Goal: Task Accomplishment & Management: Use online tool/utility

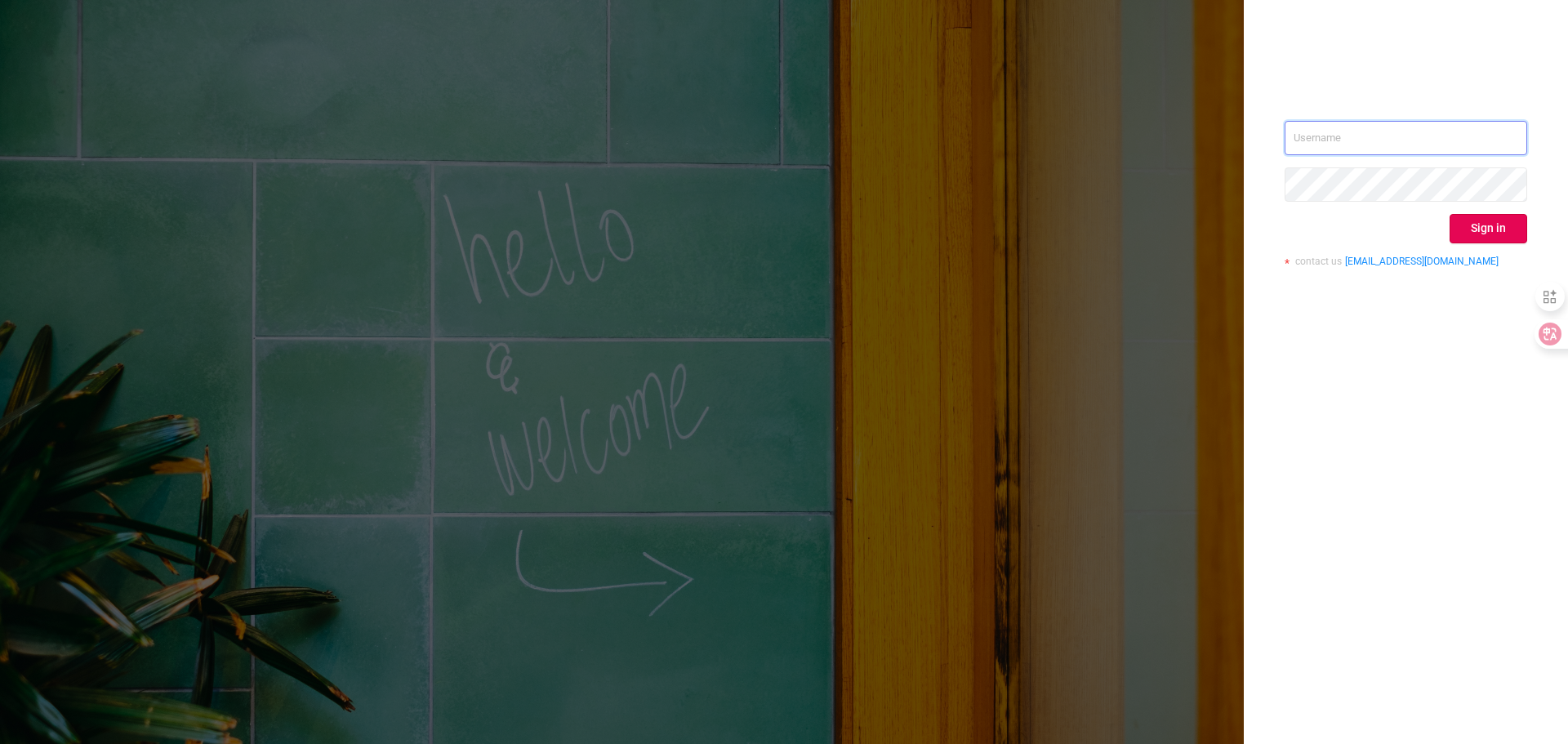
type input "[PERSON_NAME][EMAIL_ADDRESS][DOMAIN_NAME]"
click at [1505, 236] on button "Sign in" at bounding box center [1489, 228] width 78 height 30
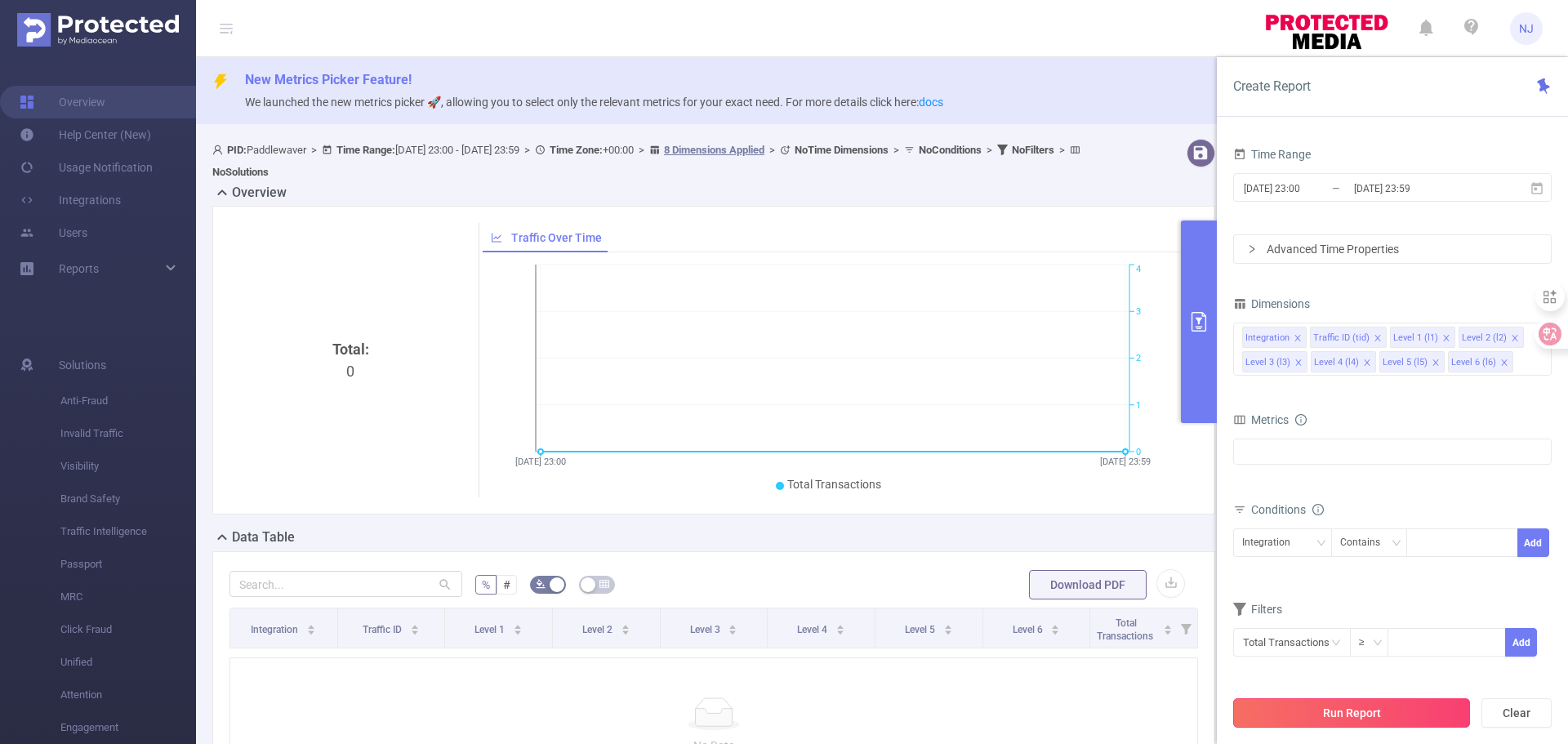
click at [1375, 711] on button "Run Report" at bounding box center [1352, 713] width 237 height 30
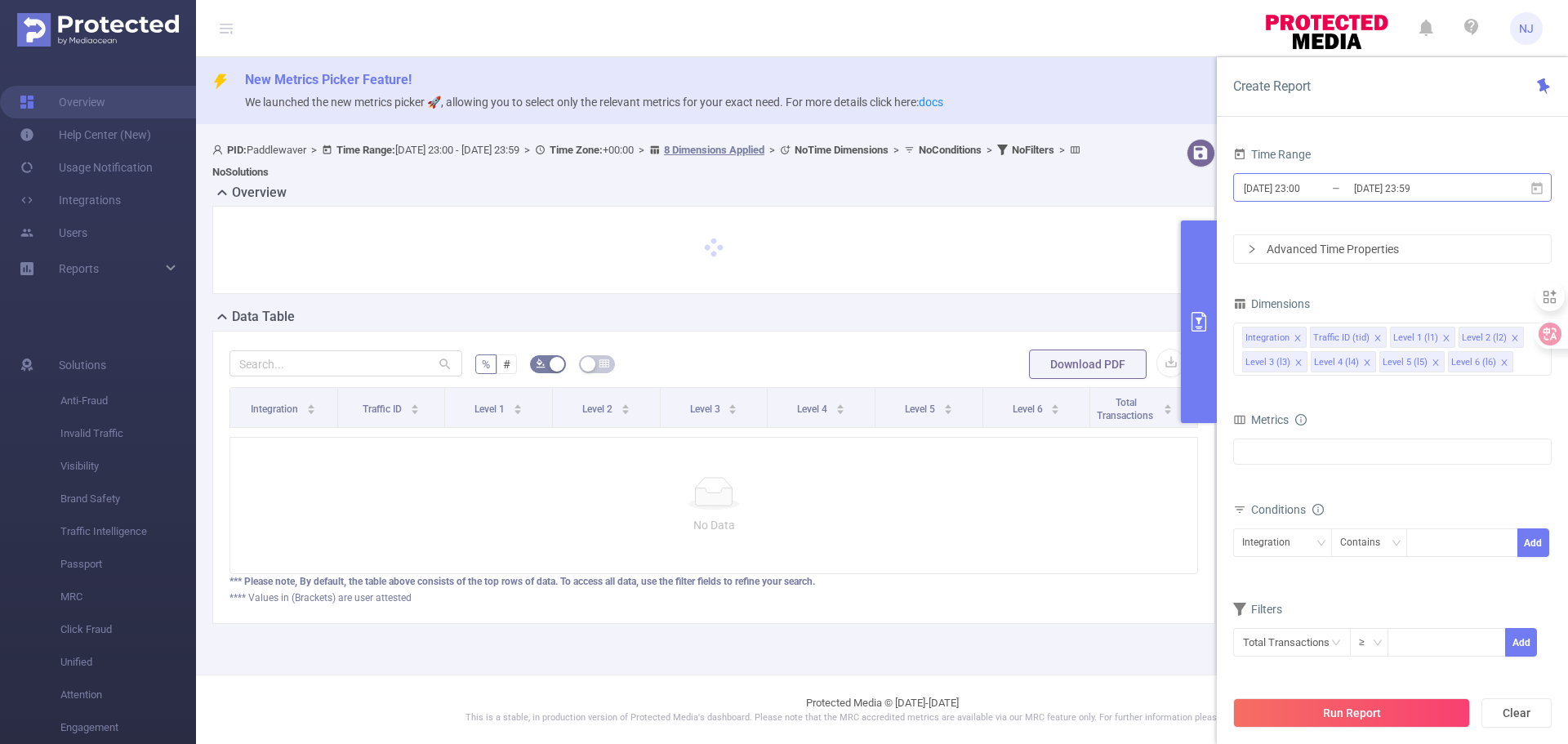
click at [1320, 191] on input "[DATE] 23:00" at bounding box center [1308, 188] width 133 height 22
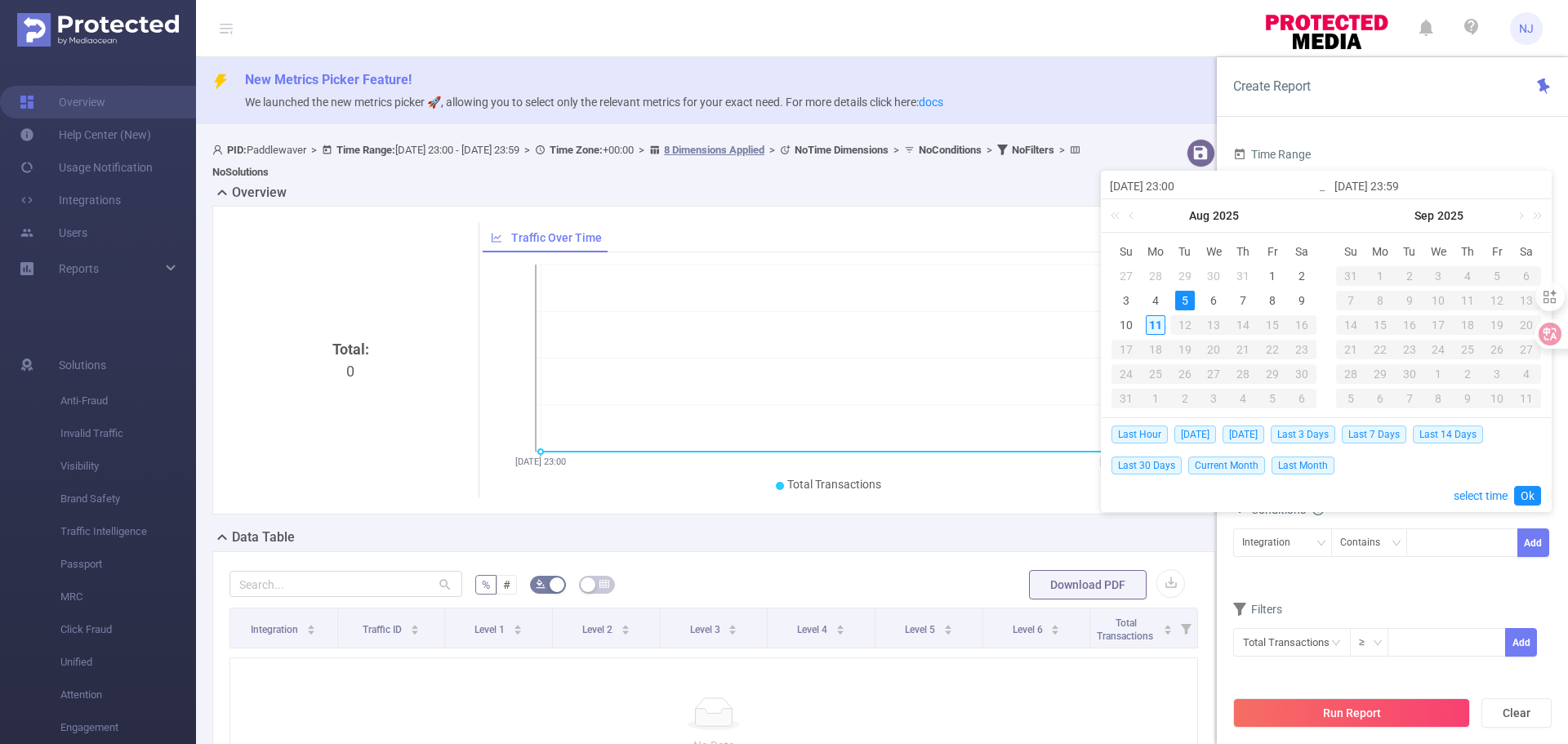
click at [1157, 330] on div "11" at bounding box center [1155, 324] width 19 height 19
type input "[DATE] 23:00"
type input "[DATE] 23:59"
type input "[DATE] 23:00"
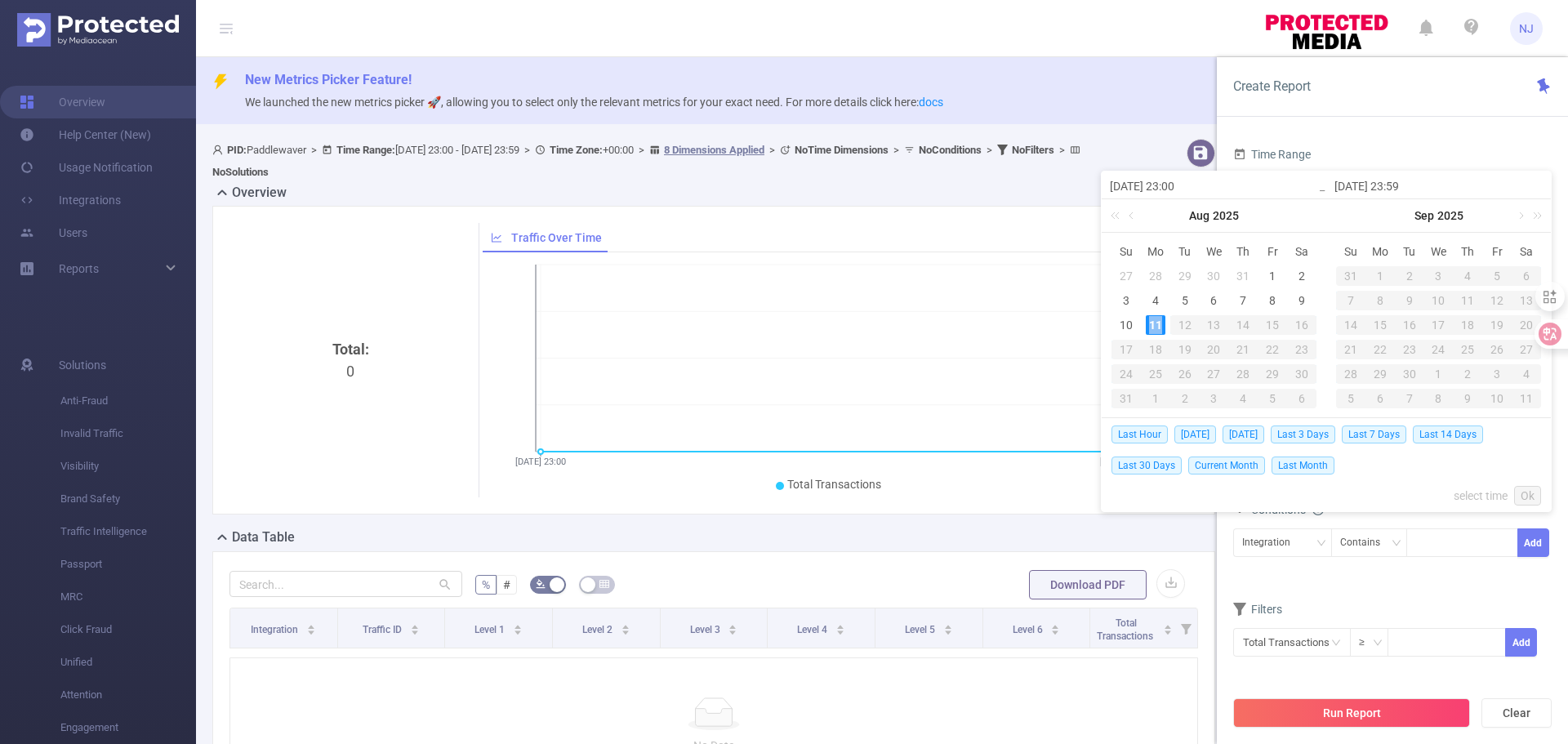
type input "[DATE] 23:59"
click at [1179, 189] on input "[DATE] 23:00" at bounding box center [1214, 186] width 209 height 19
click at [1172, 187] on input "[DATE] 23:00" at bounding box center [1214, 186] width 209 height 19
click at [1220, 181] on input "[DATE] 23:00" at bounding box center [1214, 186] width 209 height 19
click at [1244, 186] on input "[DATE] 23:00" at bounding box center [1214, 186] width 209 height 19
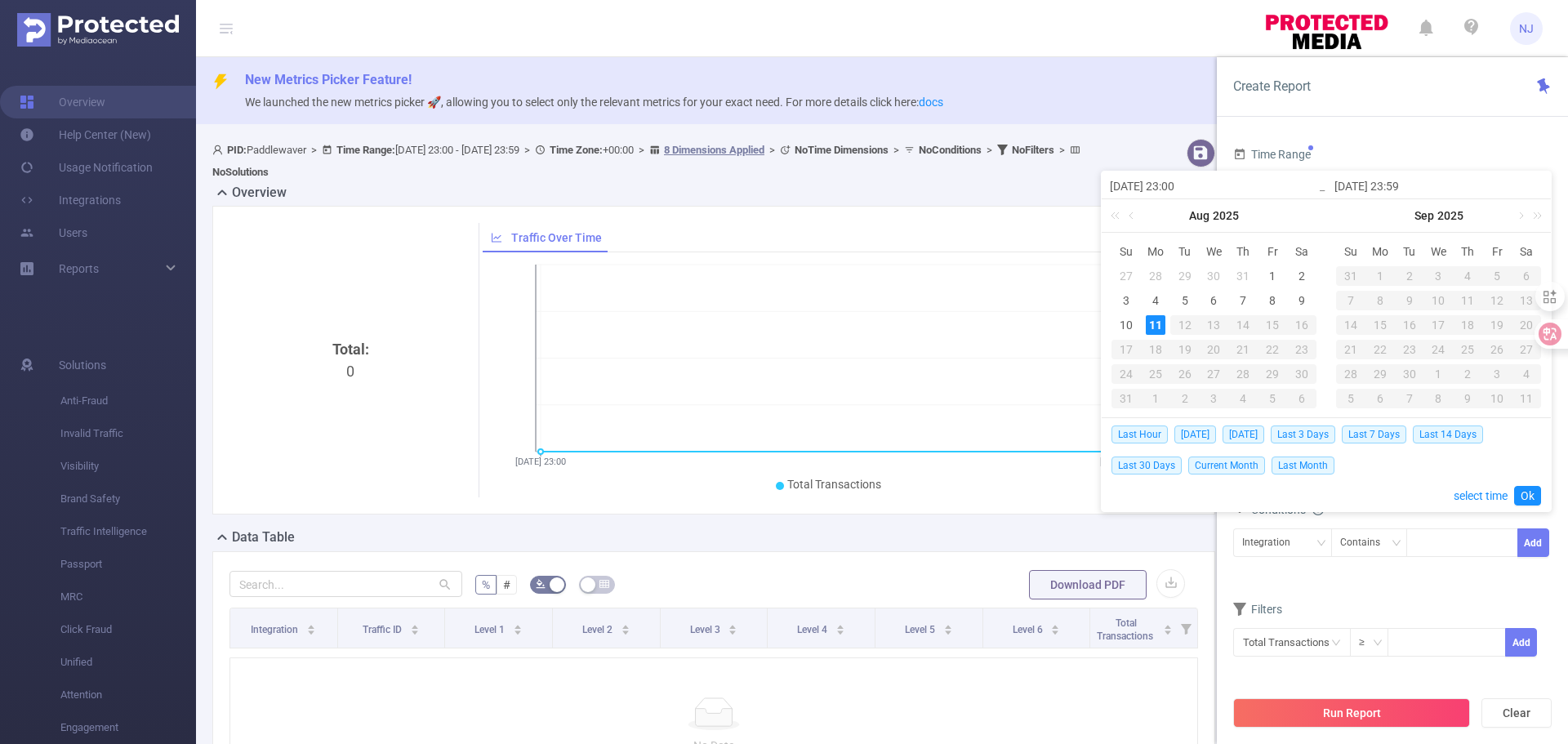
click at [1244, 186] on input "[DATE] 23:00" at bounding box center [1214, 186] width 209 height 19
click at [1191, 187] on input "[DATE] 23:00" at bounding box center [1214, 186] width 209 height 19
click at [1283, 181] on input "[DATE] 23:00" at bounding box center [1214, 186] width 209 height 19
click at [1155, 184] on input "[DATE] 23:00" at bounding box center [1214, 186] width 209 height 19
click at [1498, 497] on link "select time" at bounding box center [1481, 495] width 54 height 31
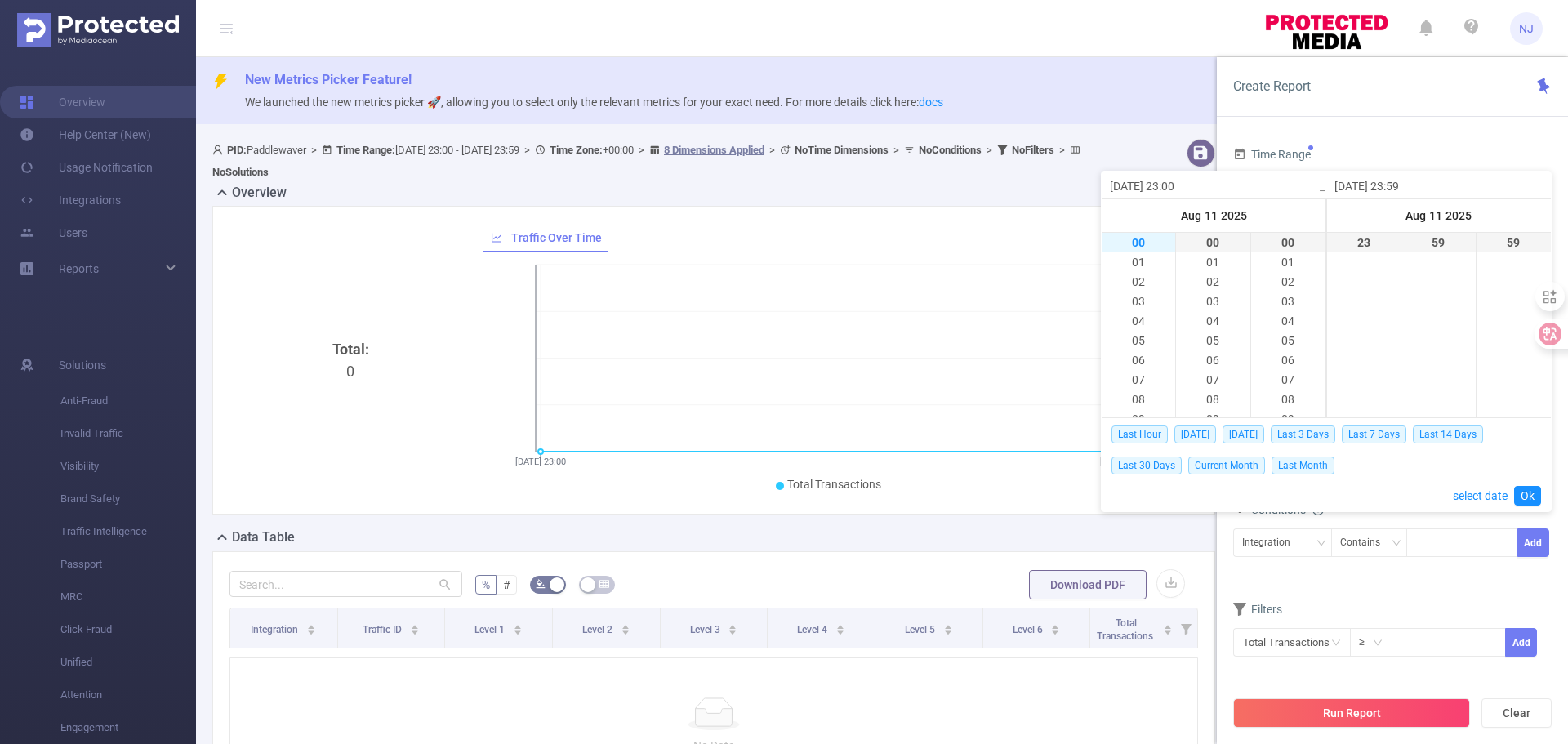
click at [1140, 239] on li "00" at bounding box center [1138, 242] width 74 height 19
type input "[DATE] 00:00"
click at [1528, 502] on link "Ok" at bounding box center [1527, 495] width 27 height 19
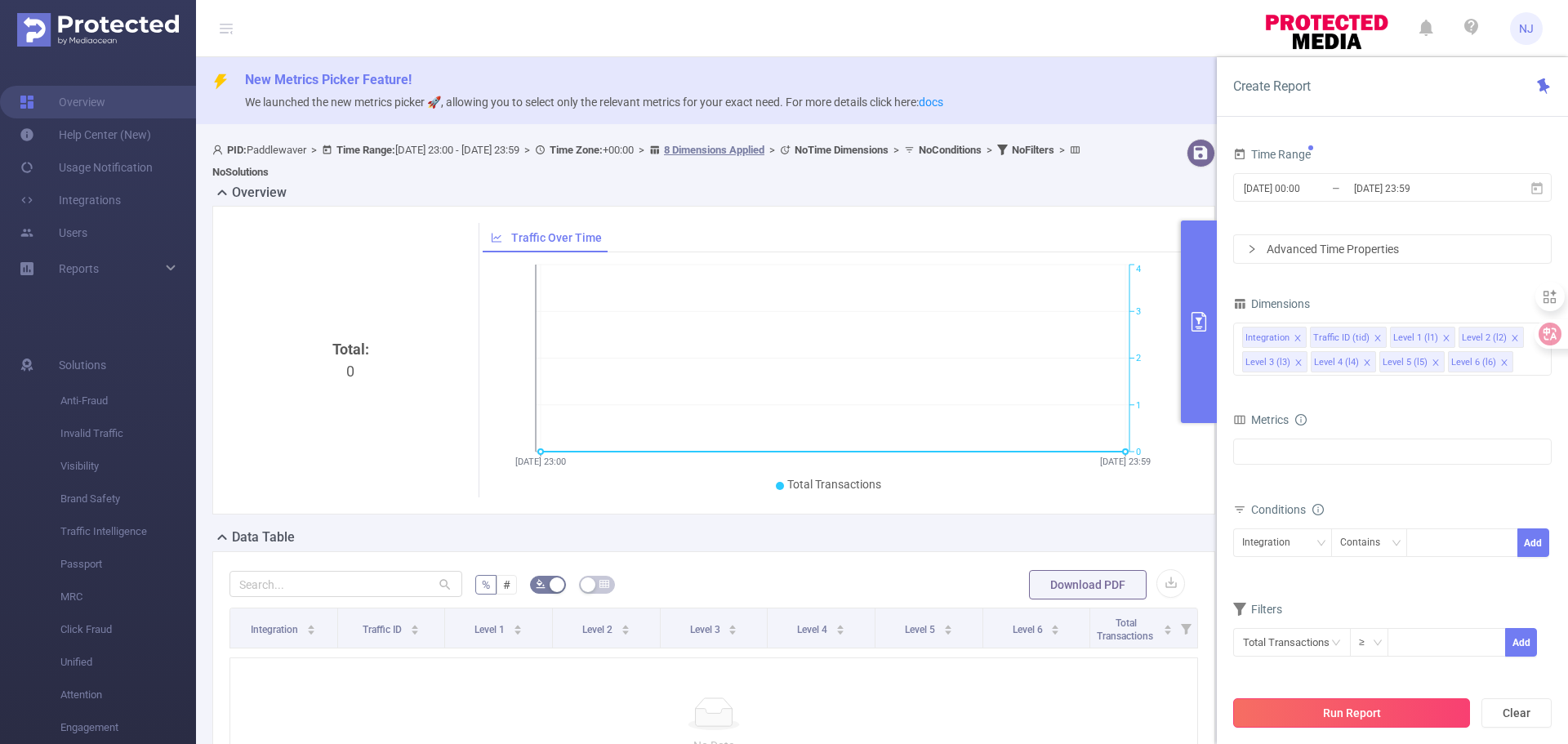
click at [1369, 713] on button "Run Report" at bounding box center [1352, 713] width 237 height 30
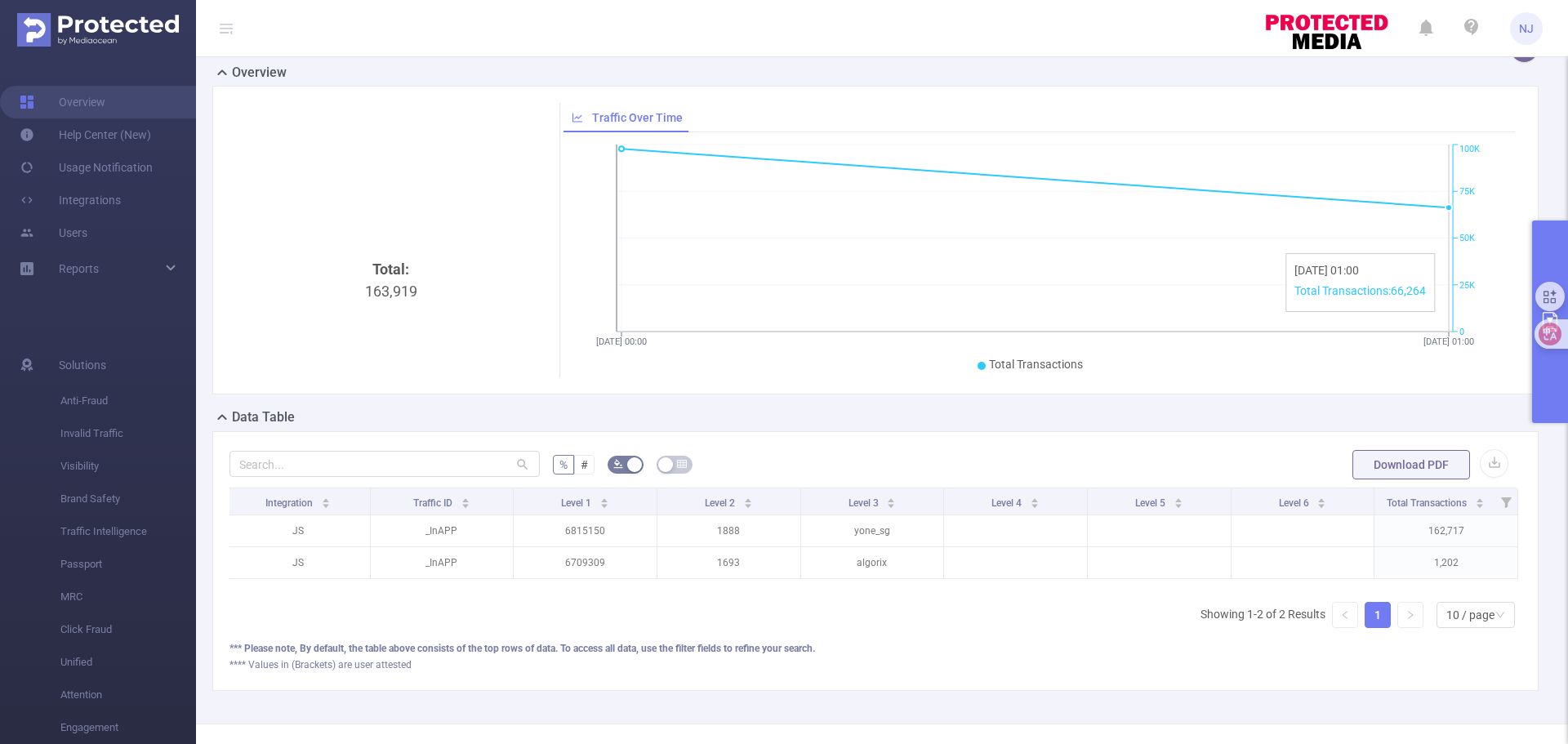
scroll to position [166, 0]
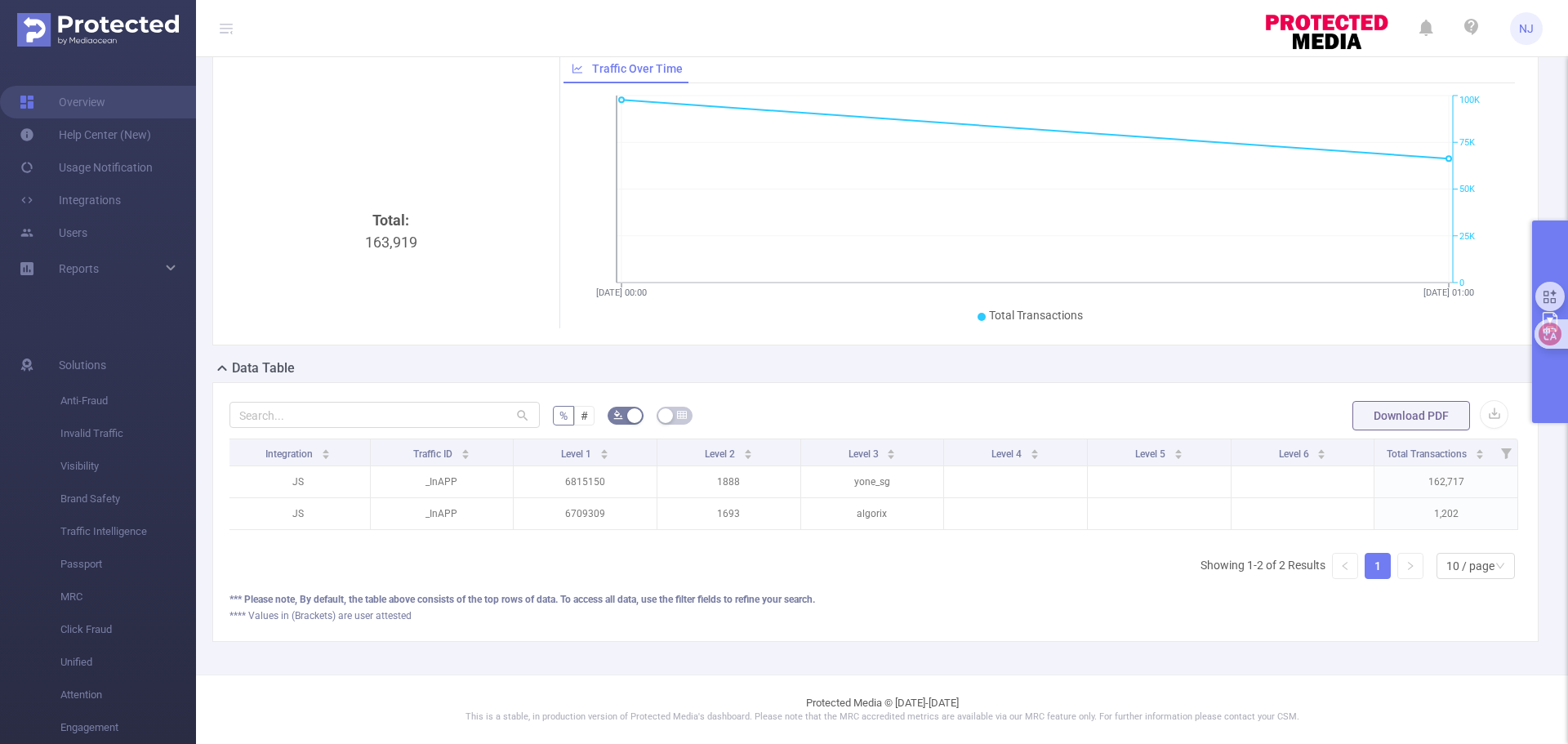
click at [1565, 356] on button "primary" at bounding box center [1550, 322] width 36 height 203
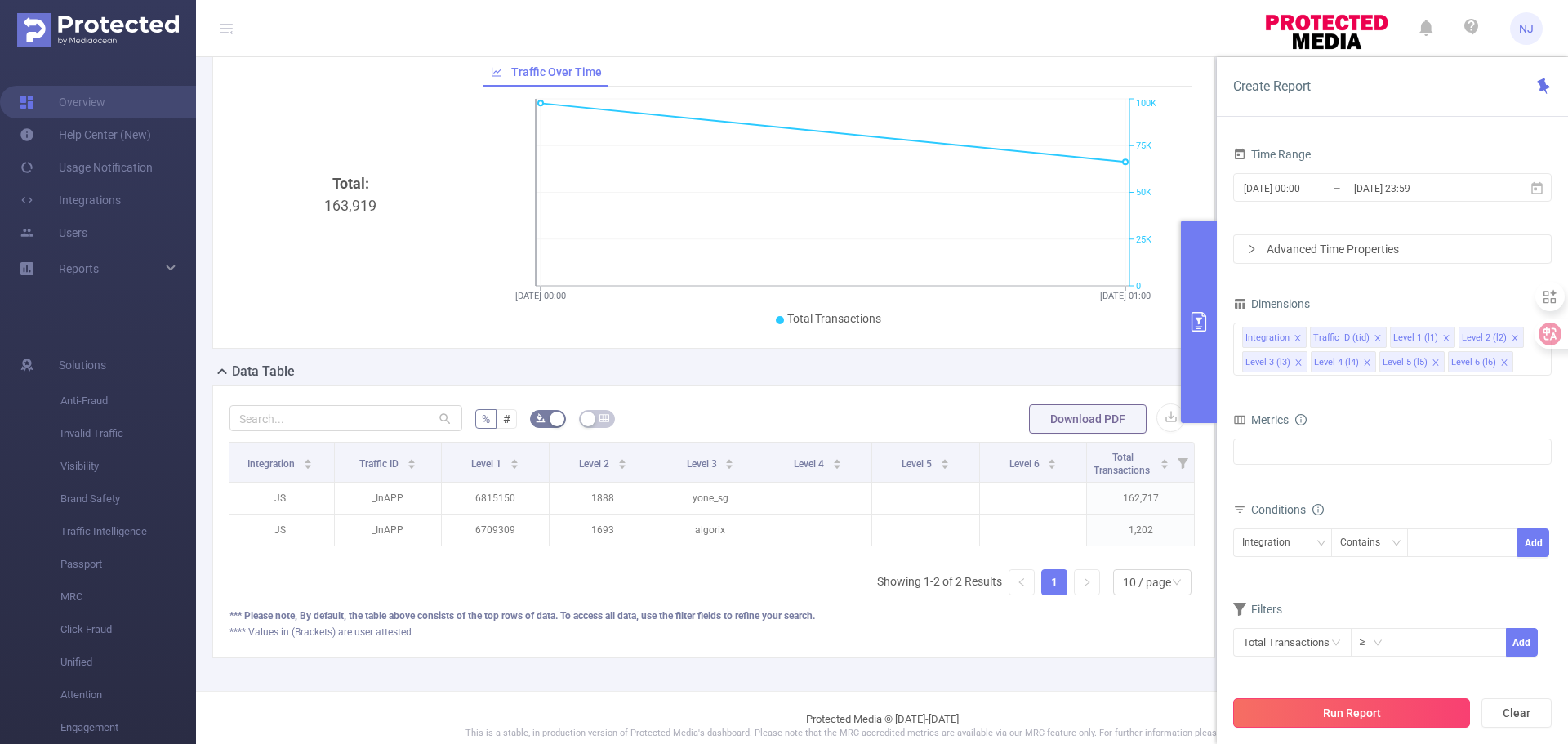
click at [1339, 713] on button "Run Report" at bounding box center [1352, 713] width 237 height 30
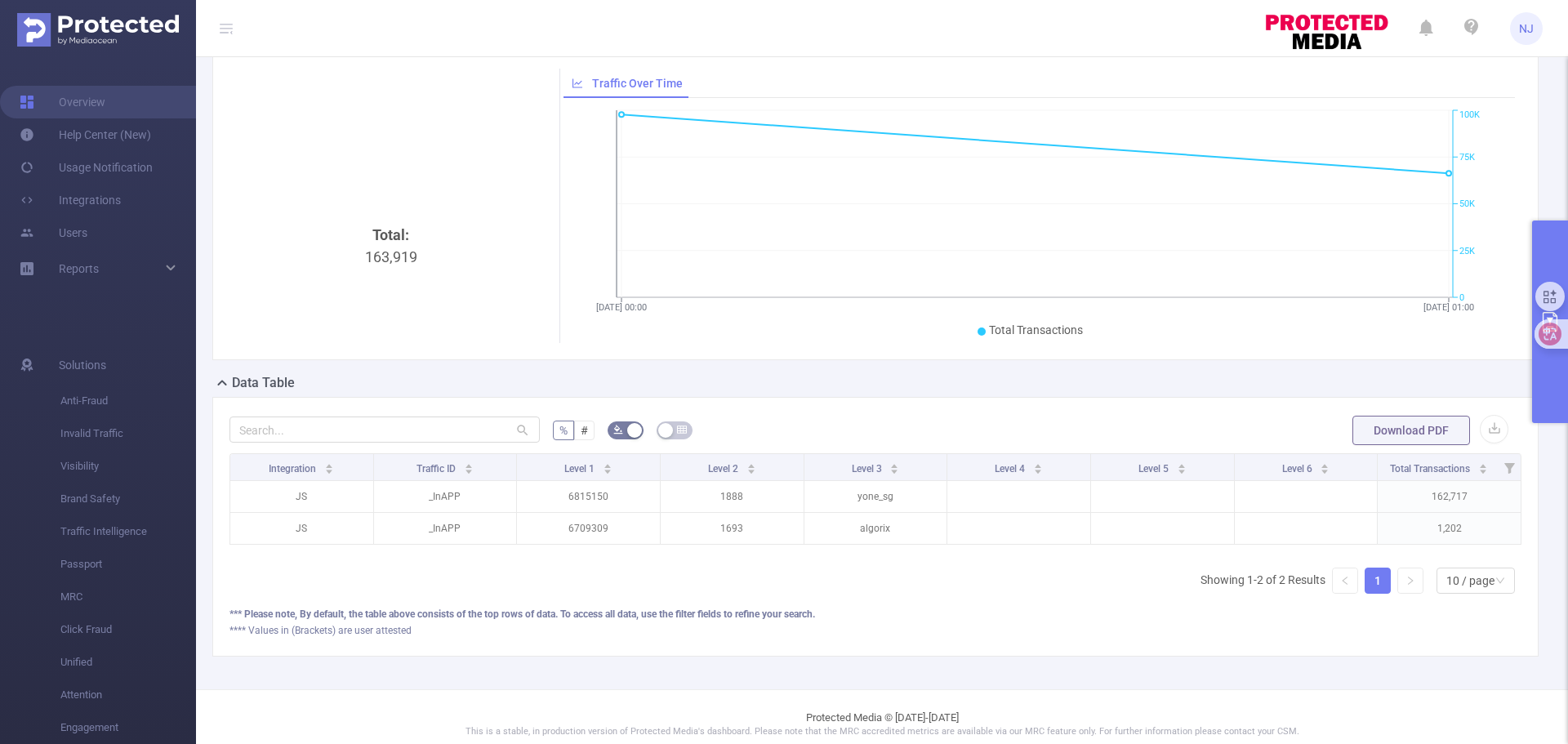
click at [1547, 372] on button "primary" at bounding box center [1550, 322] width 36 height 203
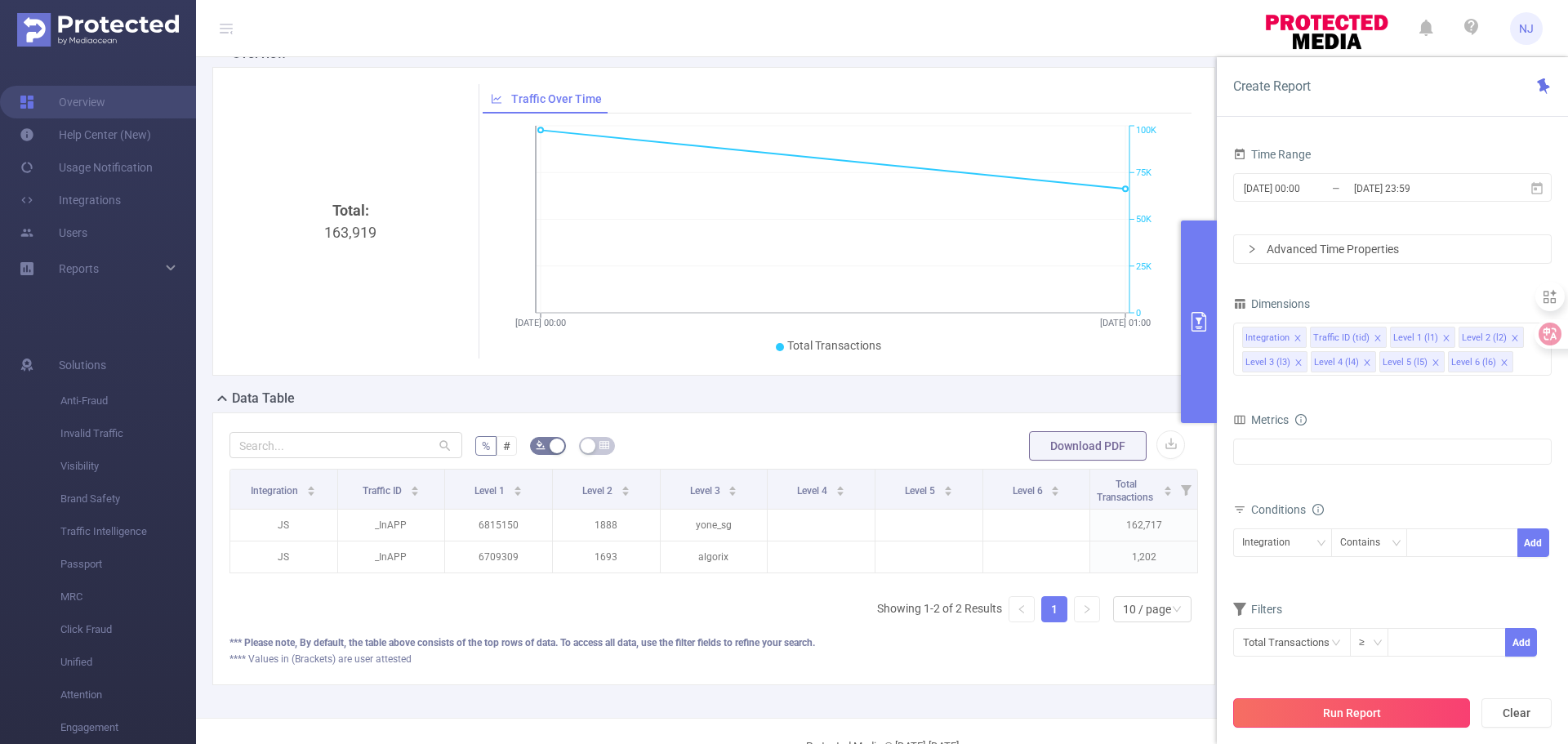
click at [1372, 719] on button "Run Report" at bounding box center [1352, 713] width 237 height 30
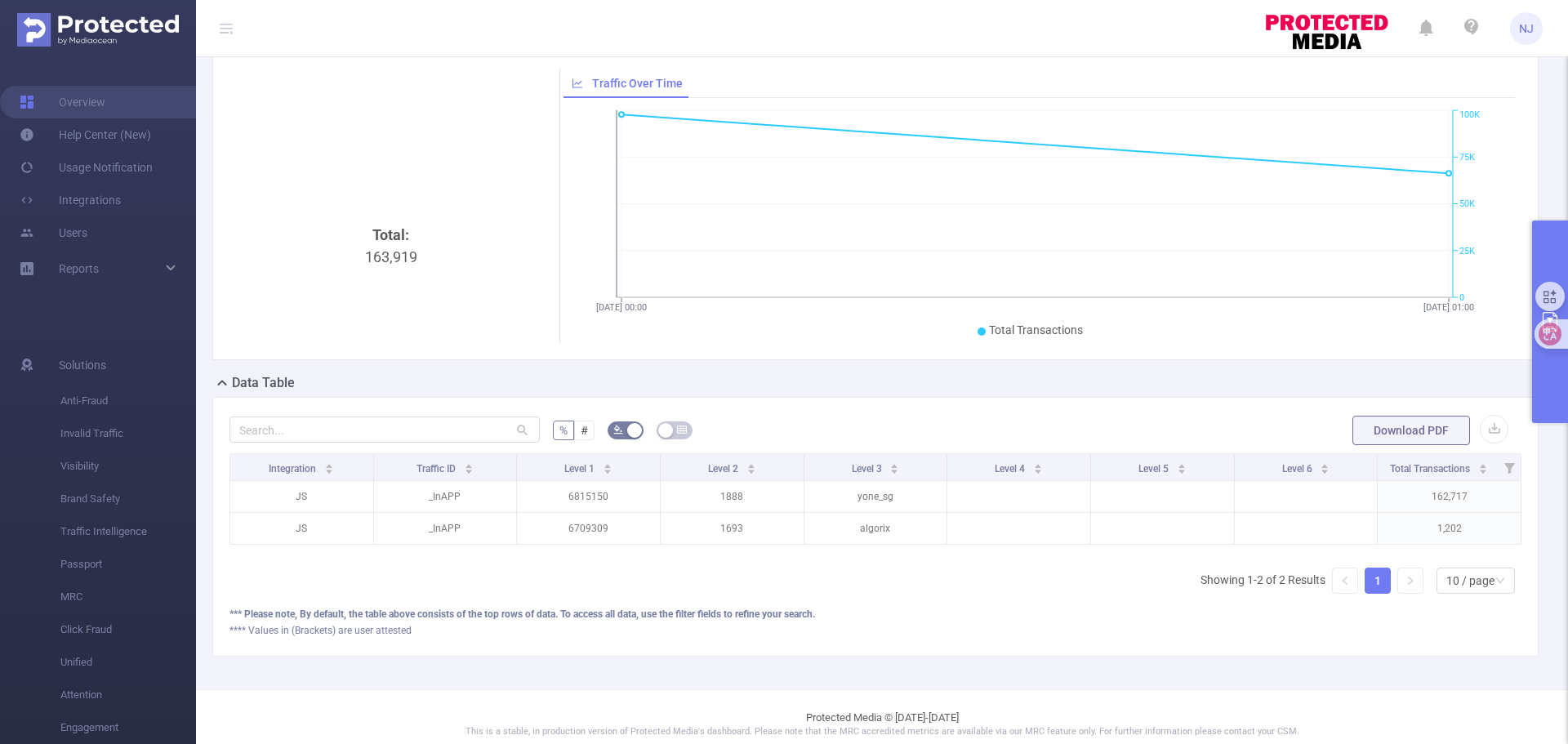
click at [1559, 390] on button "primary" at bounding box center [1550, 322] width 36 height 203
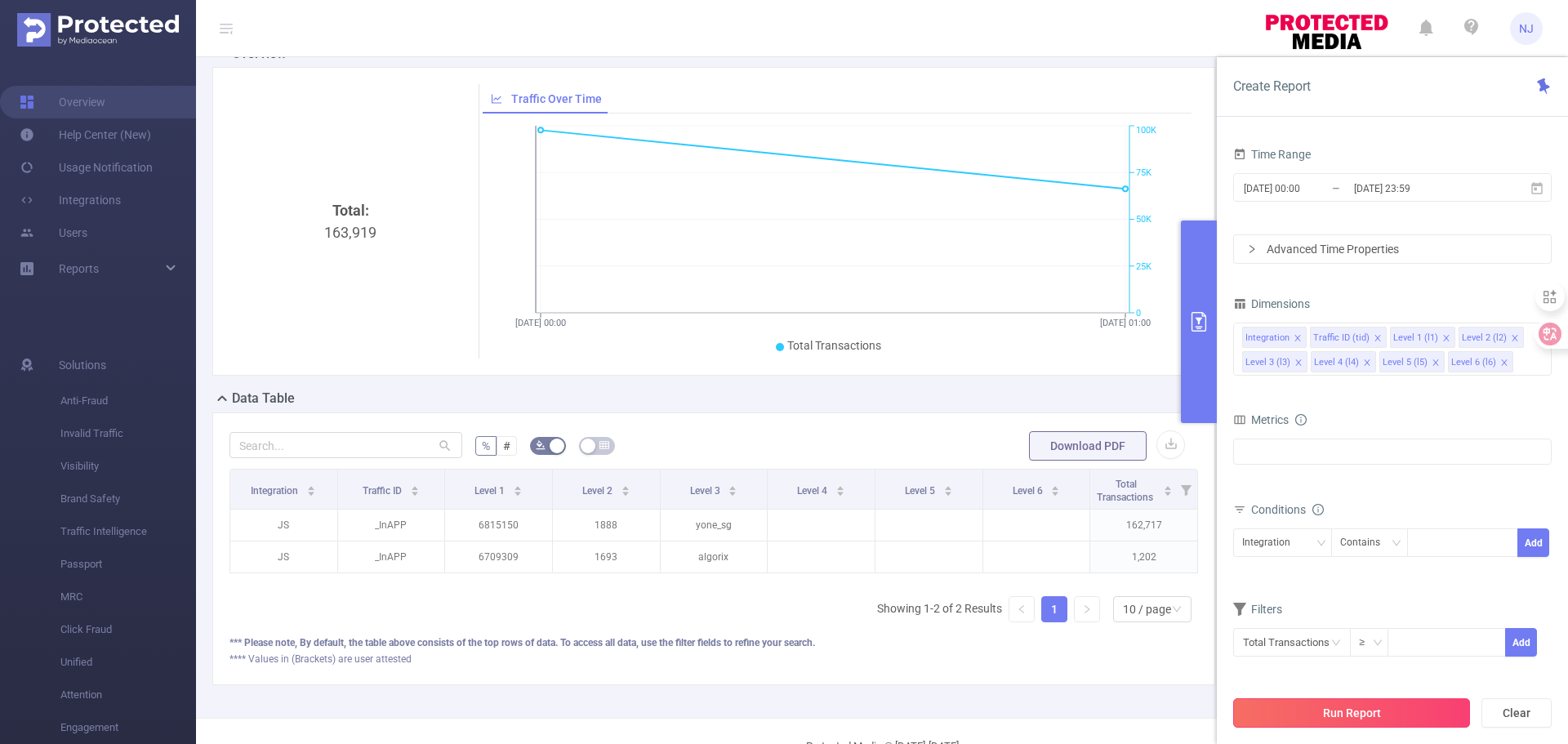
click at [1320, 718] on button "Run Report" at bounding box center [1352, 713] width 237 height 30
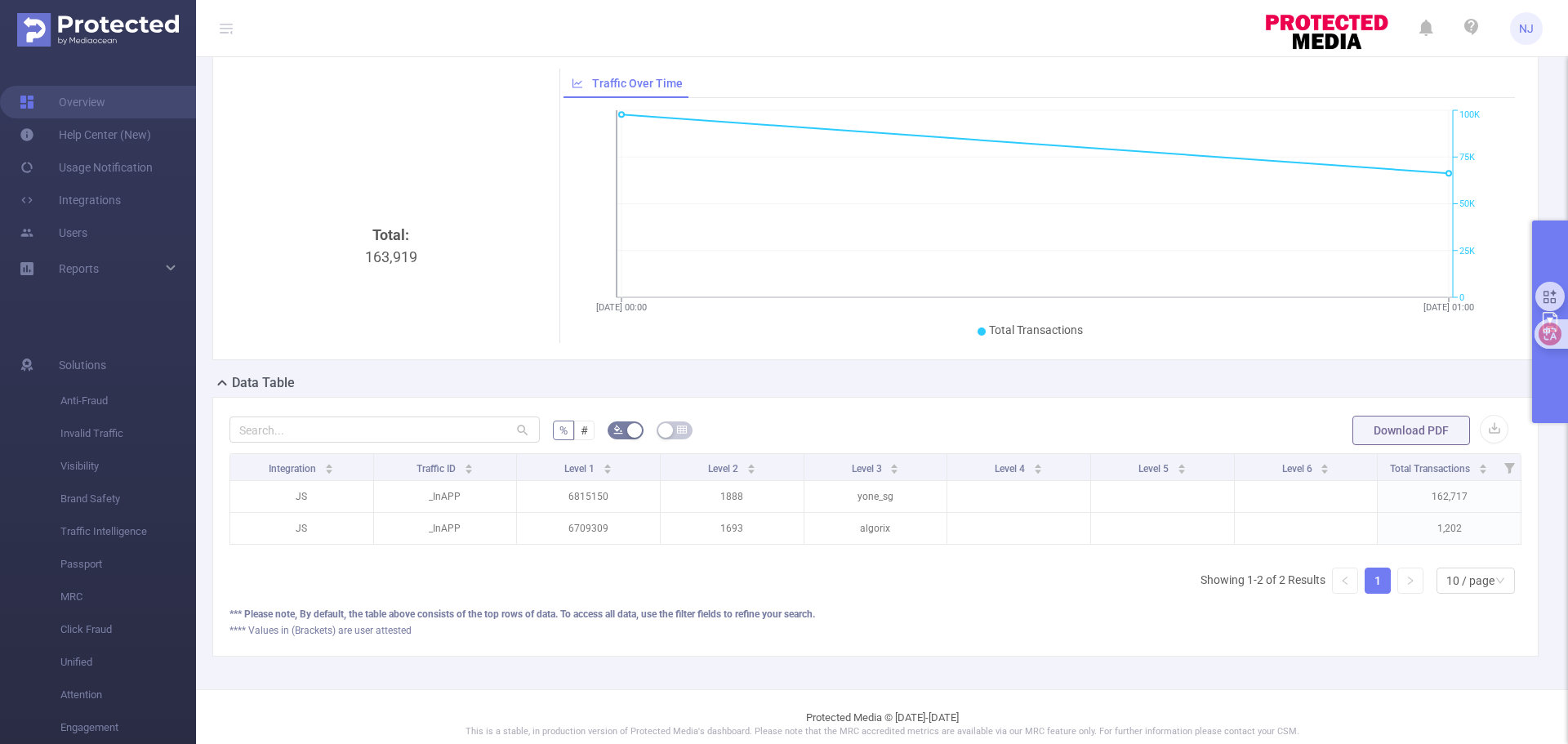
click at [1554, 381] on button "primary" at bounding box center [1550, 322] width 36 height 203
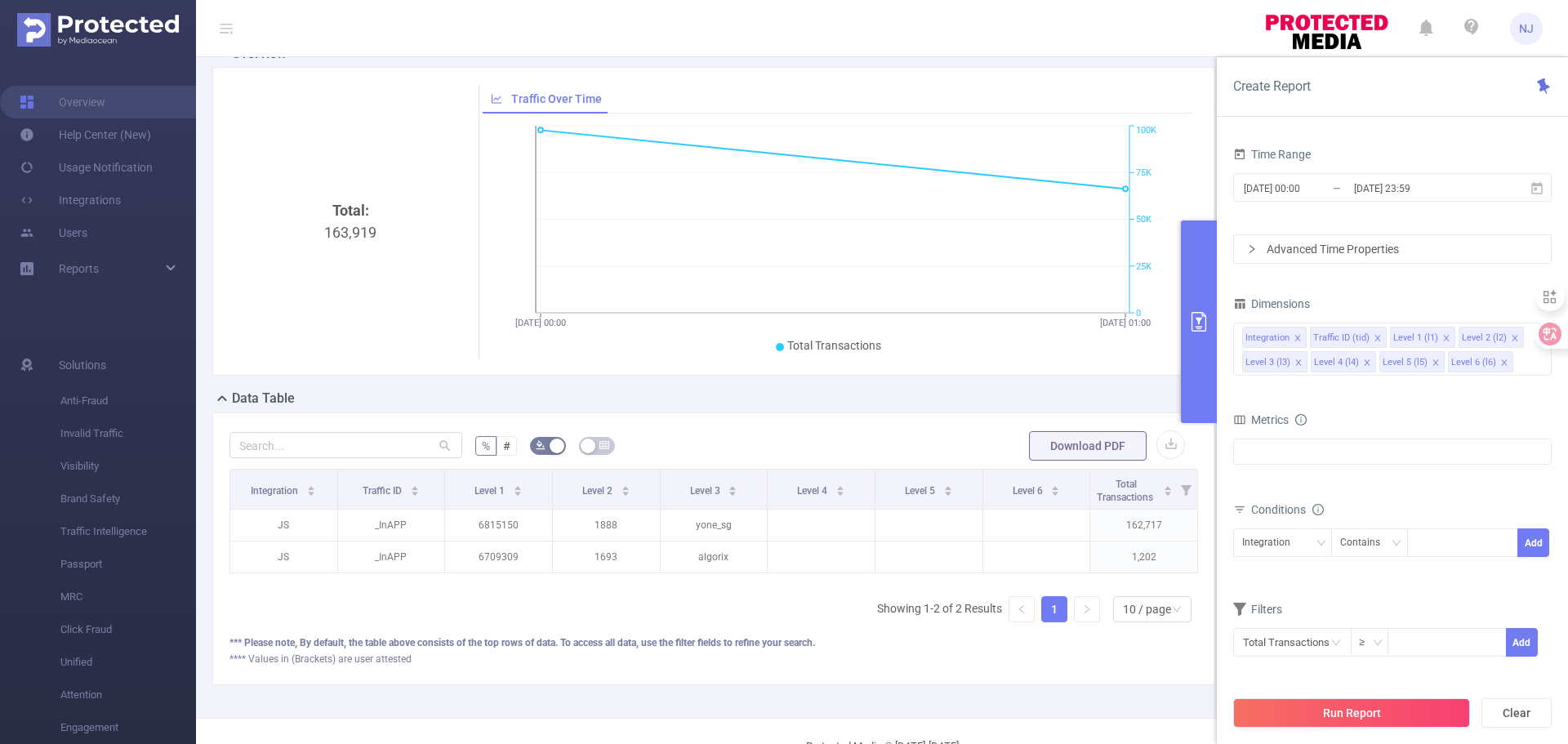
click at [1021, 666] on div "**** Values in (Brackets) are user attested" at bounding box center [714, 658] width 969 height 14
click at [1078, 78] on div "Total: 163,919 Traffic Over Time [DATE] 00:00 [DATE] 01:00 0 25K 50K 75K 100K T…" at bounding box center [713, 220] width 1003 height 308
click at [1511, 709] on button "Clear" at bounding box center [1516, 713] width 70 height 30
click at [916, 718] on div "PID: Paddlewaver > Time Range: [DATE] 00:00 - [DATE] 23:59 > Time Zone: +00:00 …" at bounding box center [720, 356] width 1048 height 725
click at [1200, 294] on button "primary" at bounding box center [1199, 322] width 36 height 203
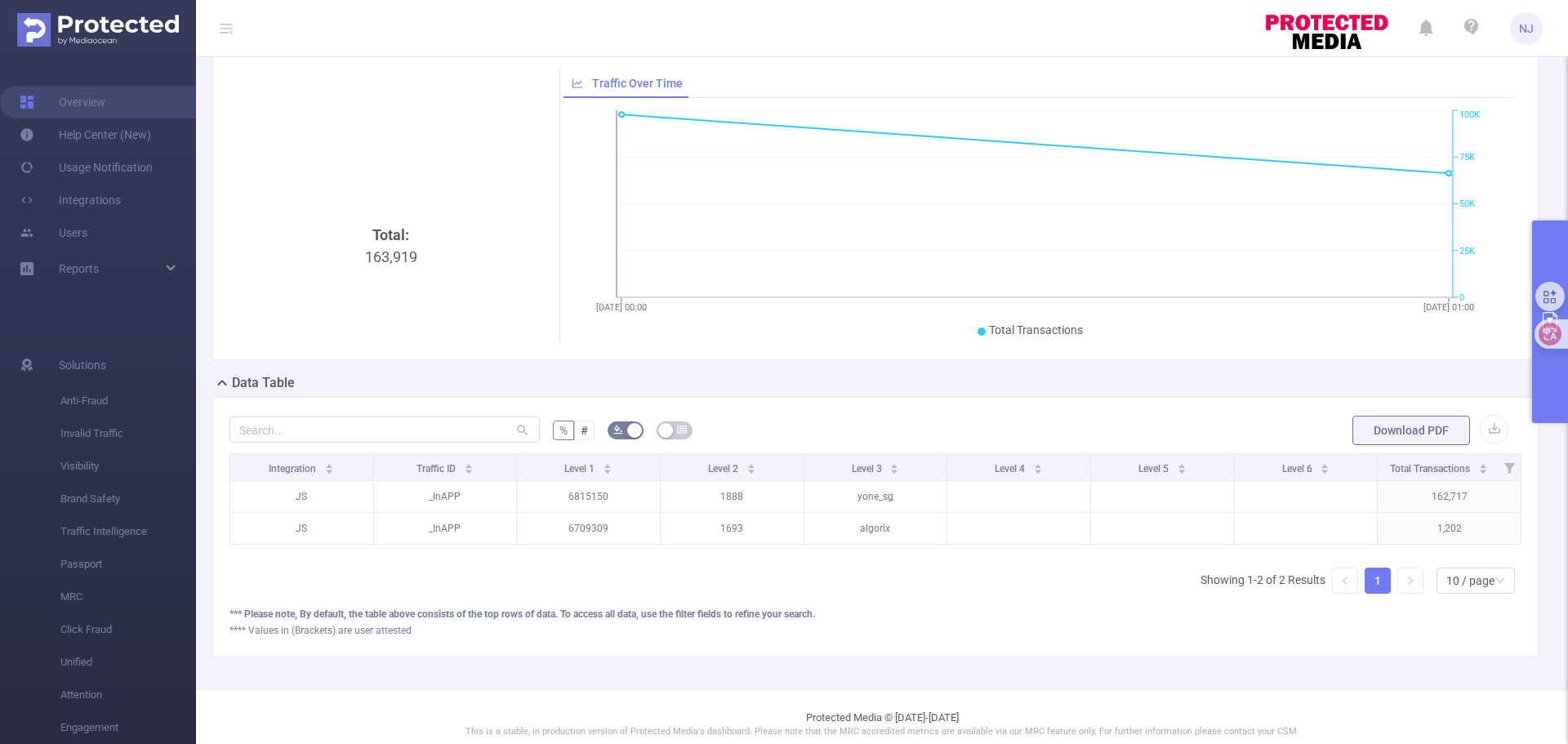
click at [1556, 396] on button "primary" at bounding box center [1550, 322] width 36 height 203
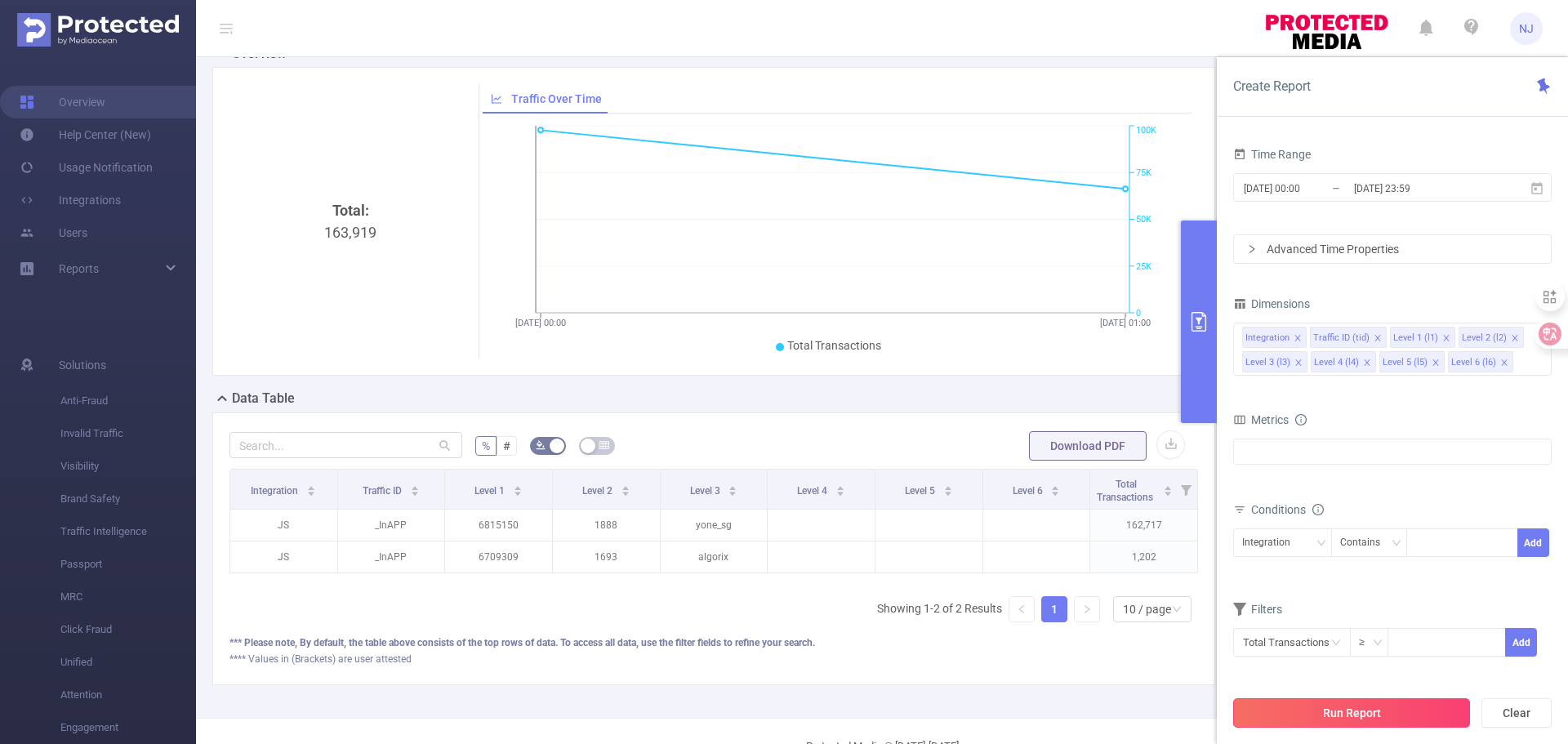
click at [1365, 709] on button "Run Report" at bounding box center [1352, 713] width 237 height 30
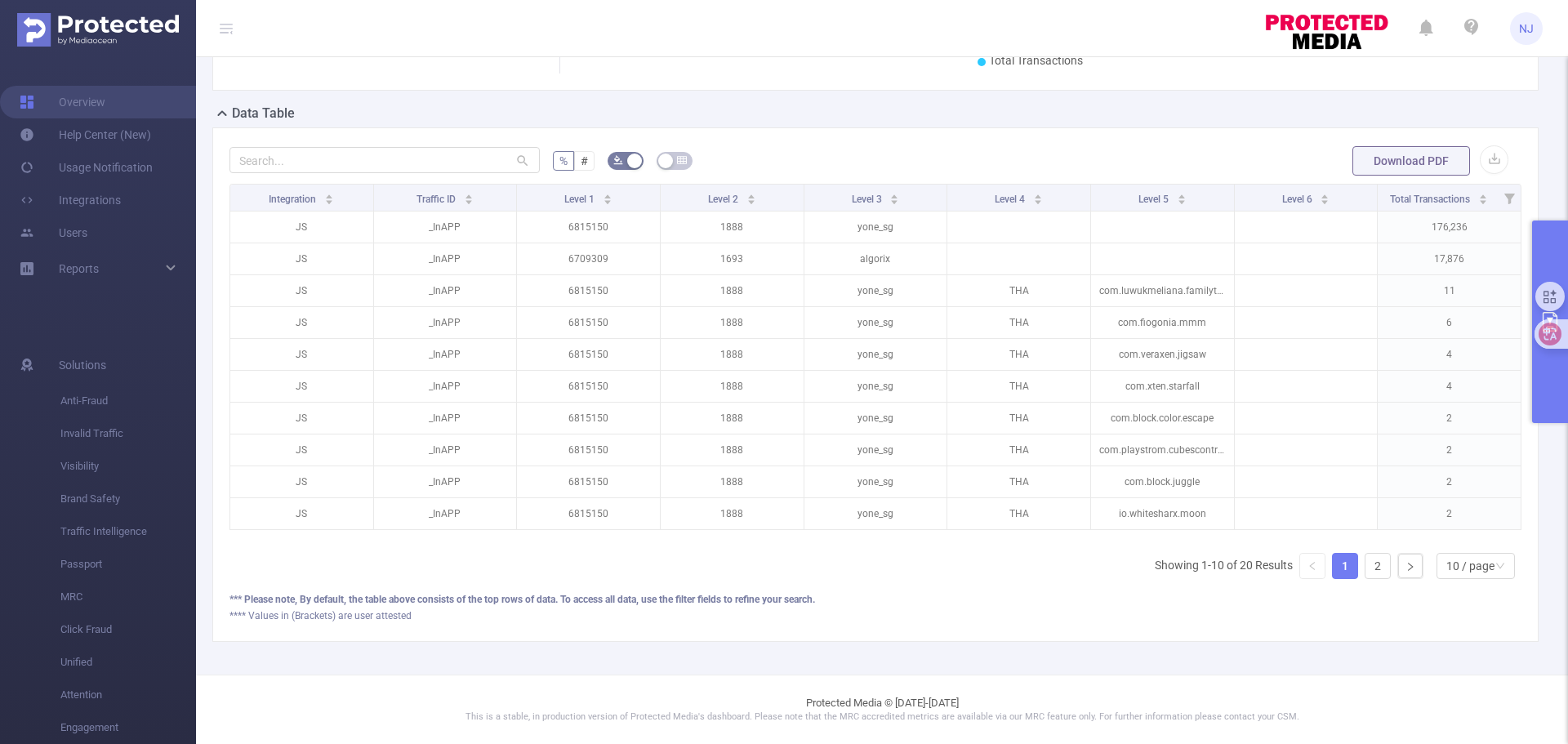
scroll to position [0, 3]
click at [1554, 402] on button "primary" at bounding box center [1550, 322] width 36 height 203
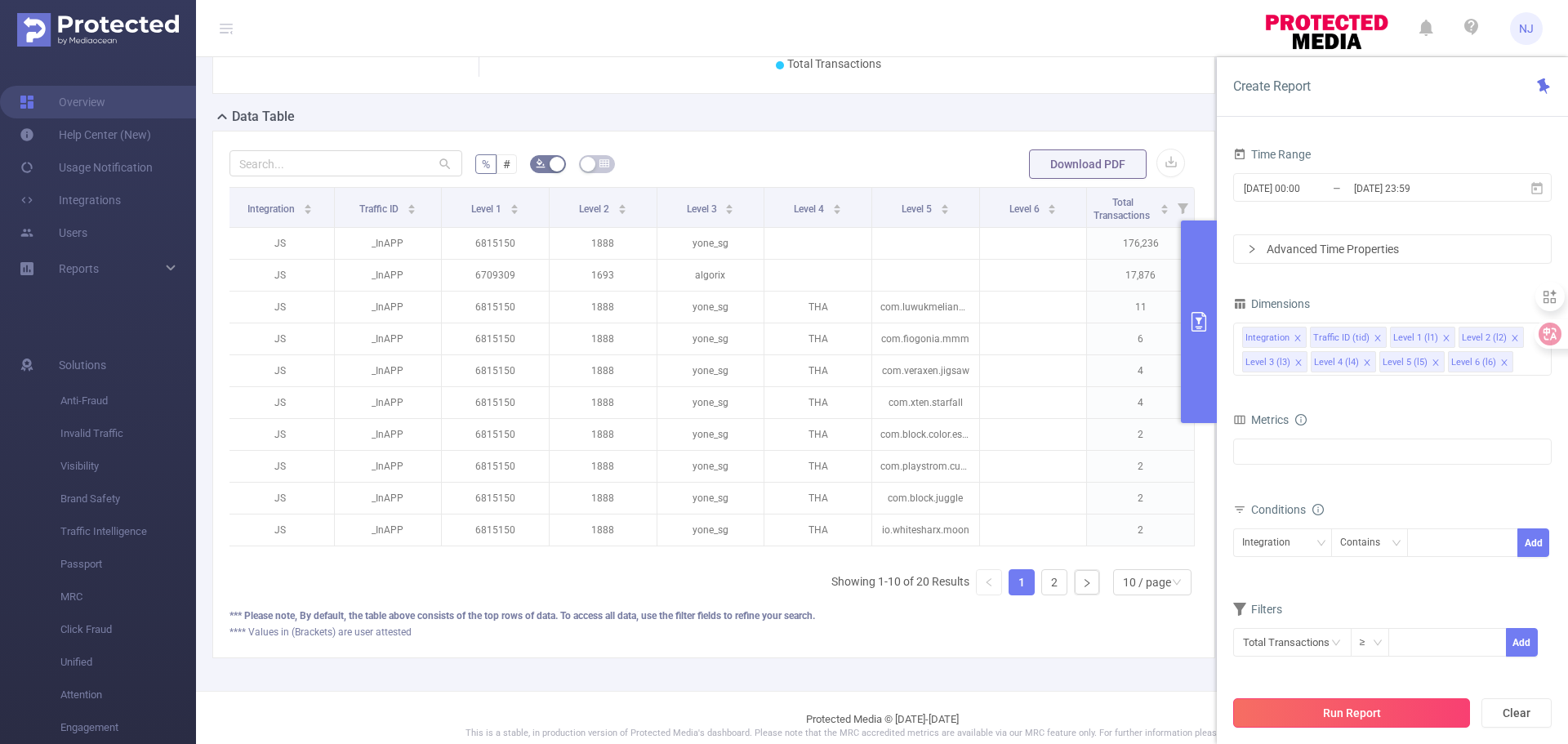
click at [1342, 709] on button "Run Report" at bounding box center [1352, 713] width 237 height 30
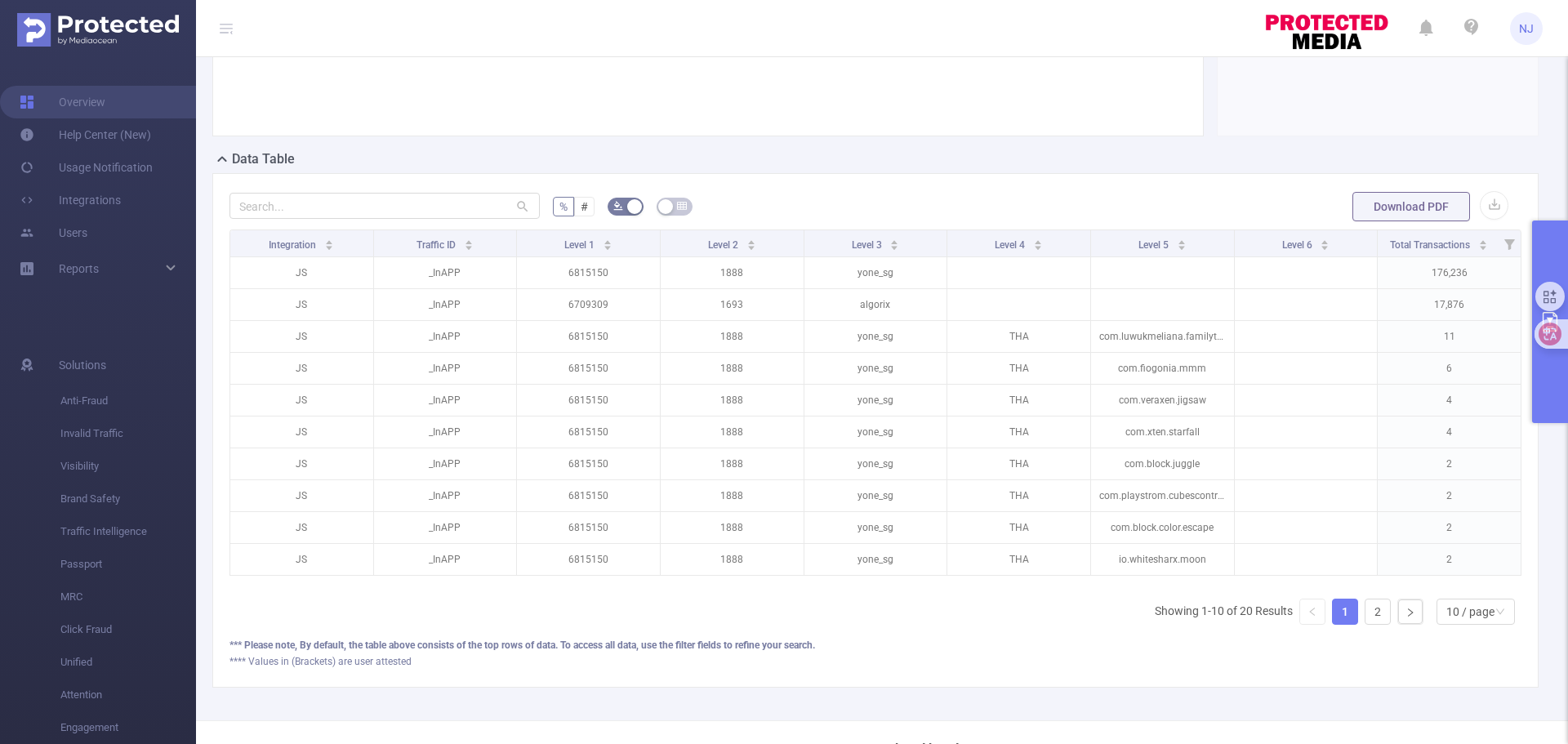
scroll to position [421, 0]
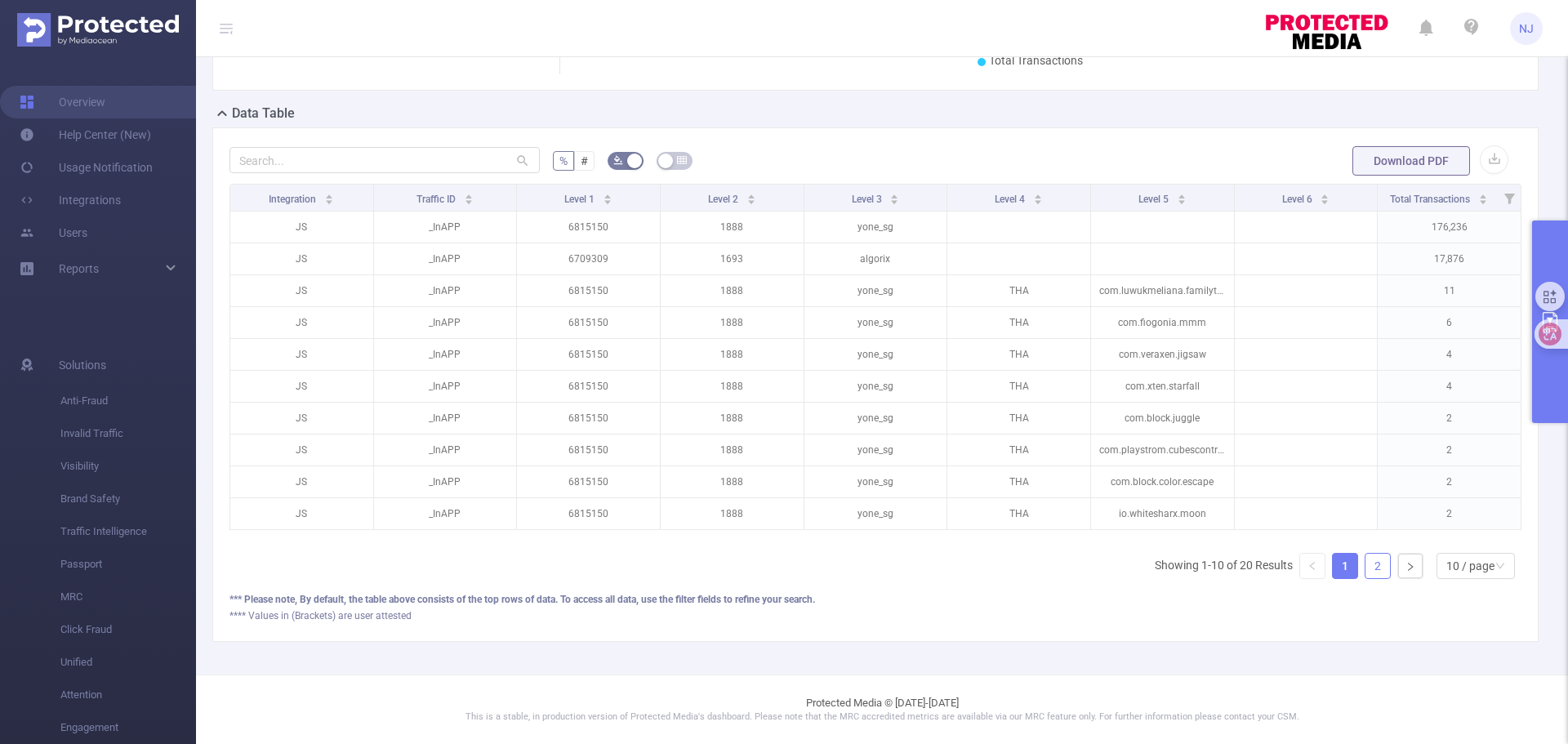
click at [1375, 568] on link "2" at bounding box center [1377, 565] width 24 height 24
drag, startPoint x: 1436, startPoint y: 568, endPoint x: 1465, endPoint y: 563, distance: 29.4
click at [1448, 567] on div "10 / page" at bounding box center [1470, 565] width 48 height 24
click at [1478, 535] on li "50 / page" at bounding box center [1462, 548] width 79 height 26
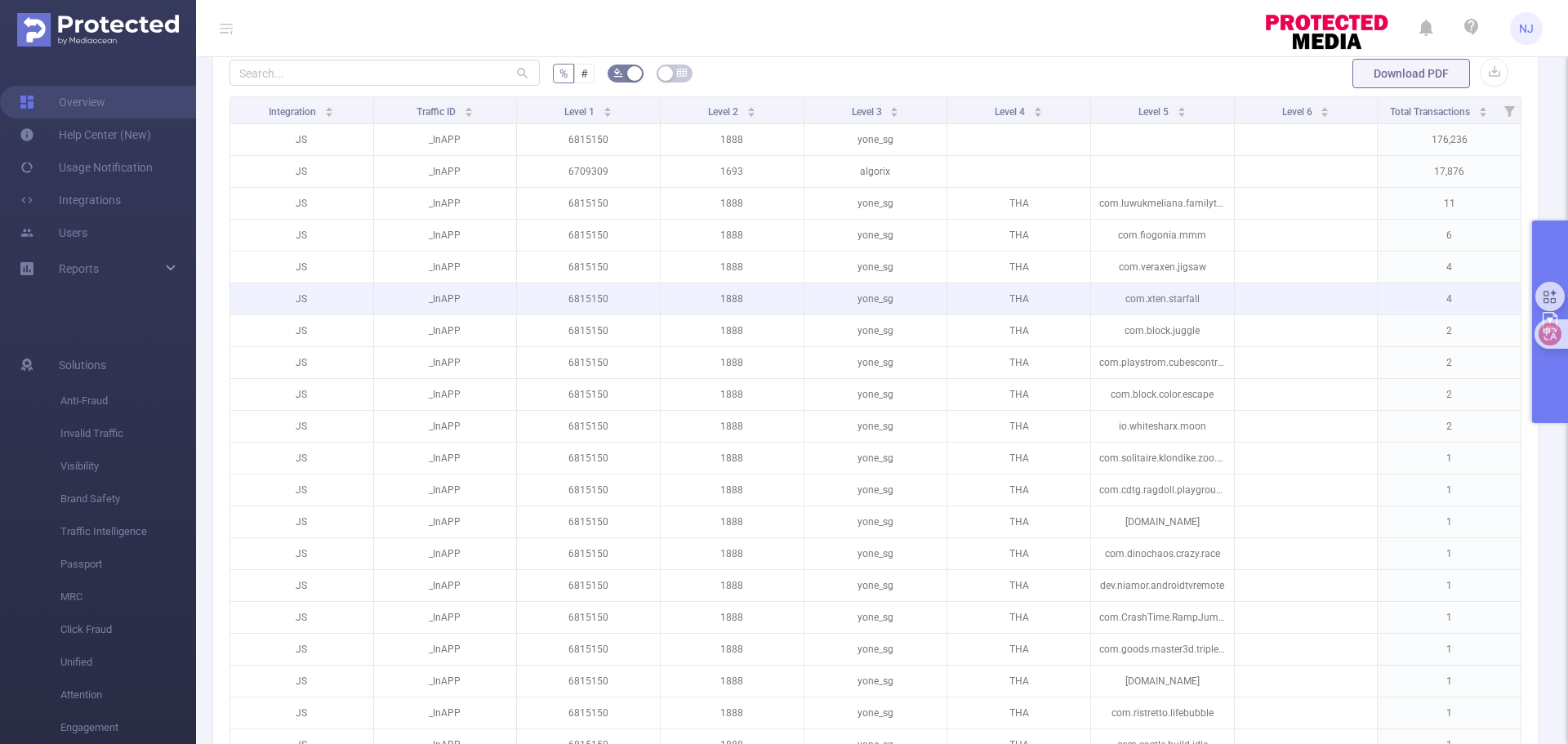
scroll to position [412, 0]
